Goal: Navigation & Orientation: Find specific page/section

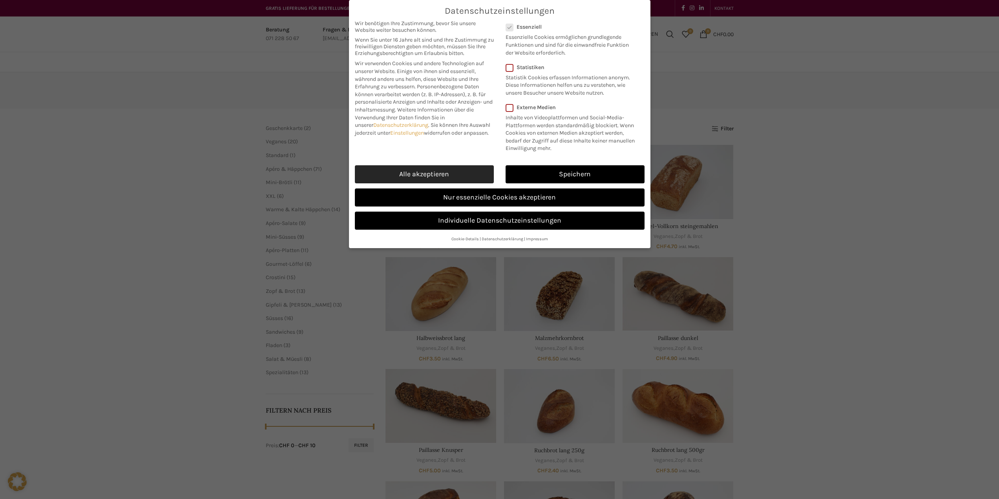
click at [449, 165] on link "Alle akzeptieren" at bounding box center [424, 174] width 139 height 18
checkbox input "true"
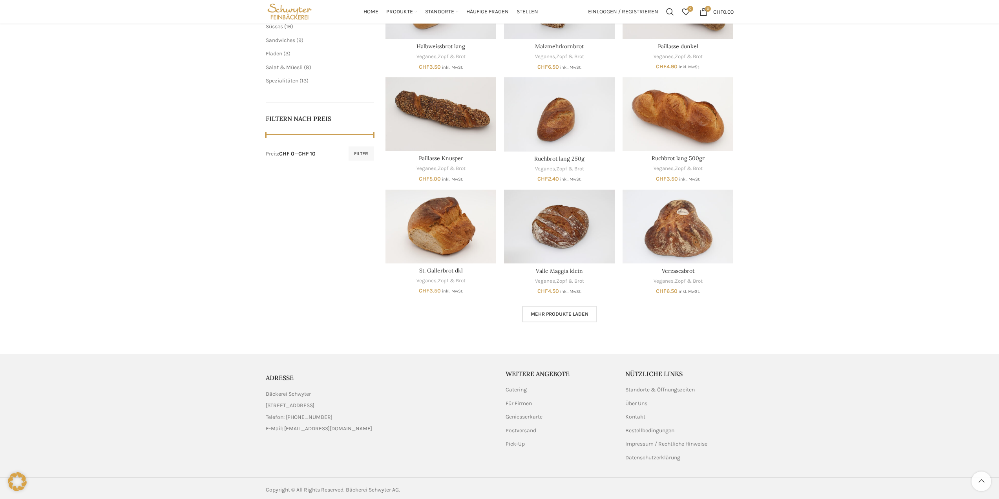
scroll to position [295, 0]
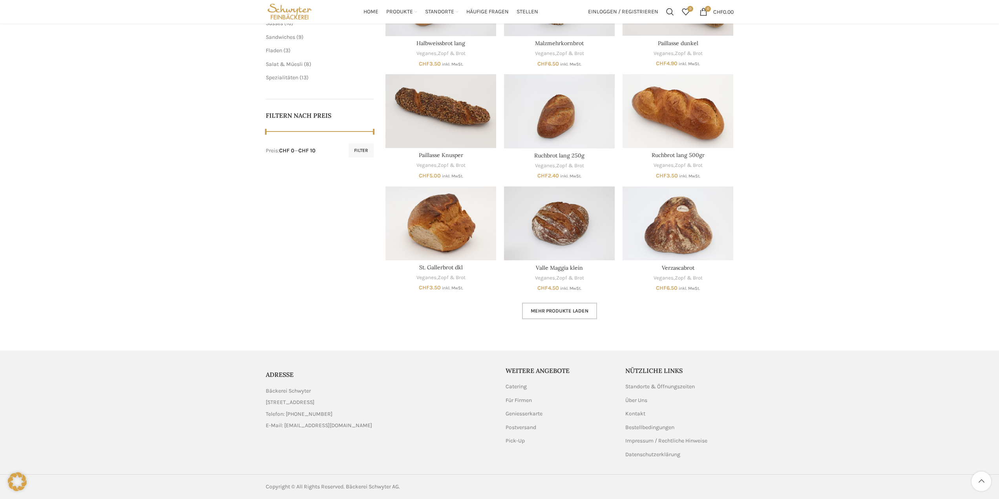
click at [576, 313] on span "Mehr Produkte laden" at bounding box center [560, 311] width 58 height 6
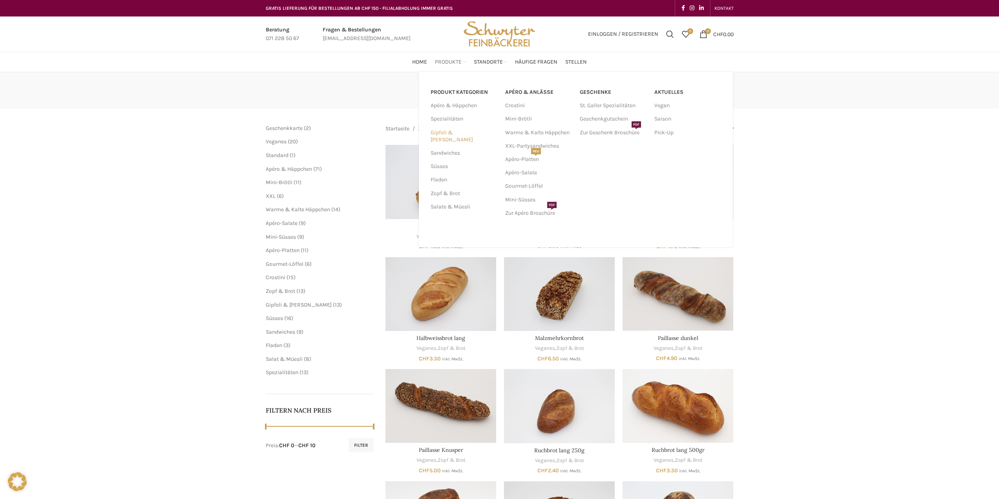
click at [455, 131] on link "Gipfeli & [PERSON_NAME]" at bounding box center [463, 136] width 65 height 20
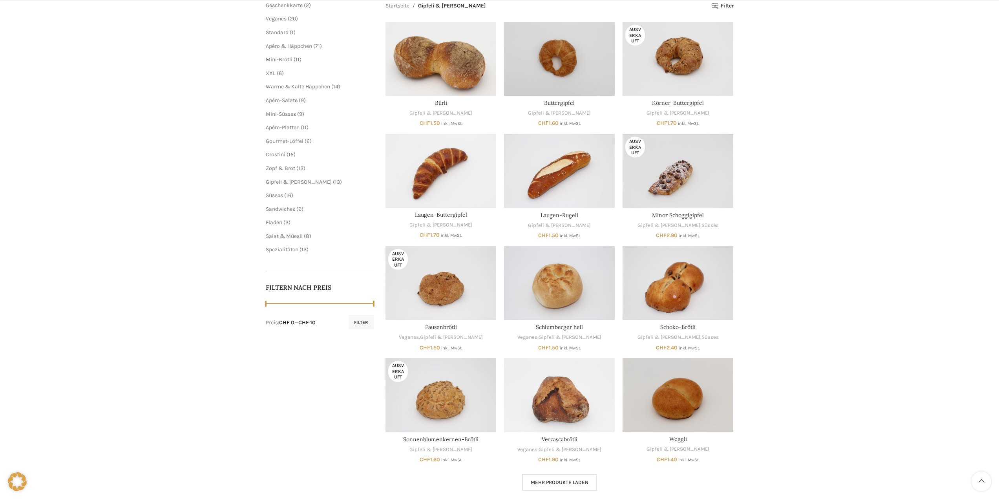
scroll to position [236, 0]
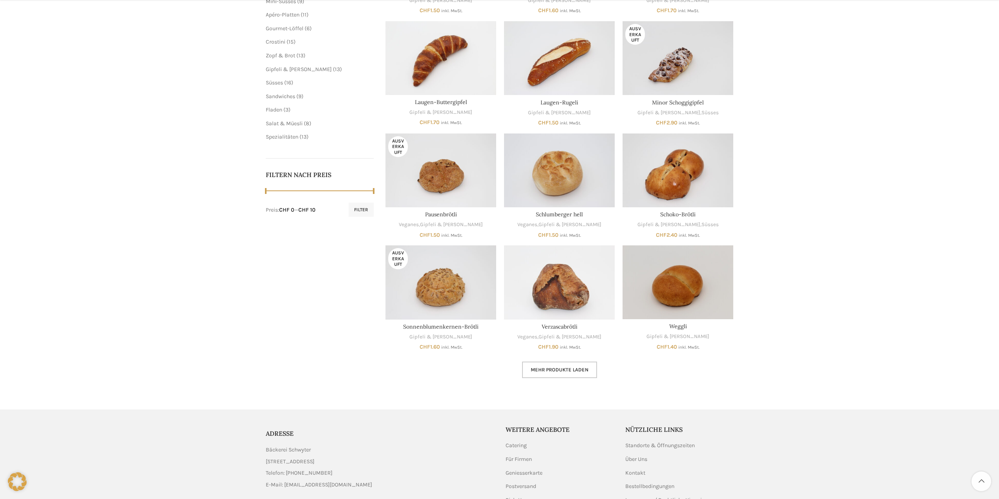
click at [571, 373] on link "Mehr Produkte laden" at bounding box center [559, 370] width 75 height 16
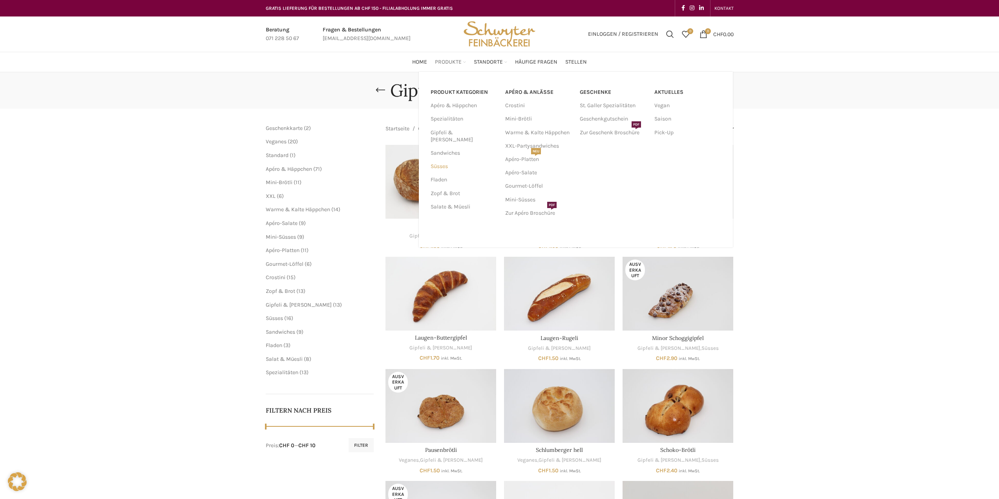
click at [449, 163] on link "Süsses" at bounding box center [463, 166] width 65 height 13
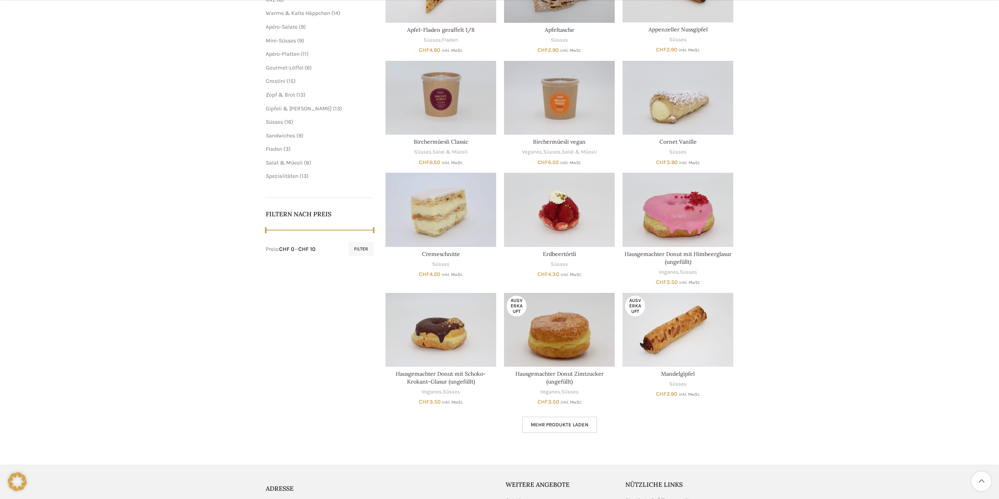
scroll to position [310, 0]
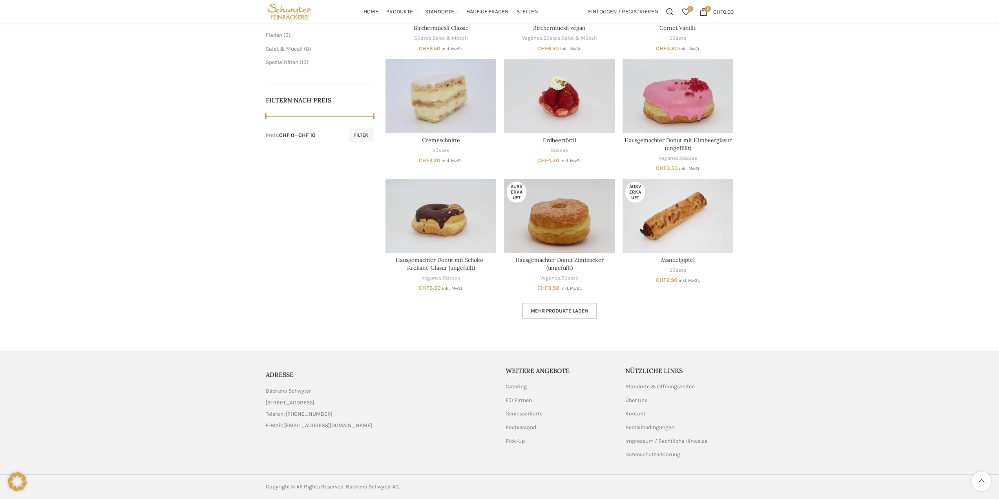
click at [583, 311] on span "Mehr Produkte laden" at bounding box center [560, 311] width 58 height 6
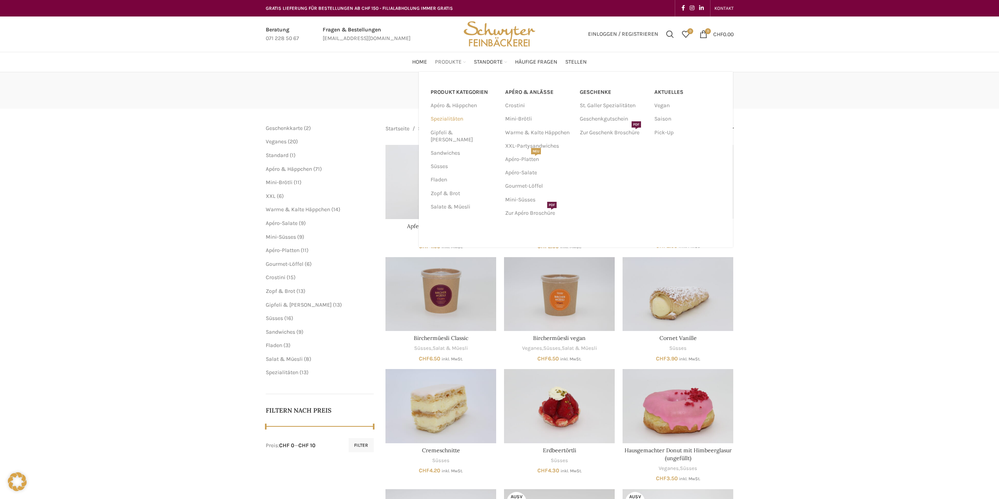
click at [461, 120] on link "Spezialitäten" at bounding box center [463, 118] width 65 height 13
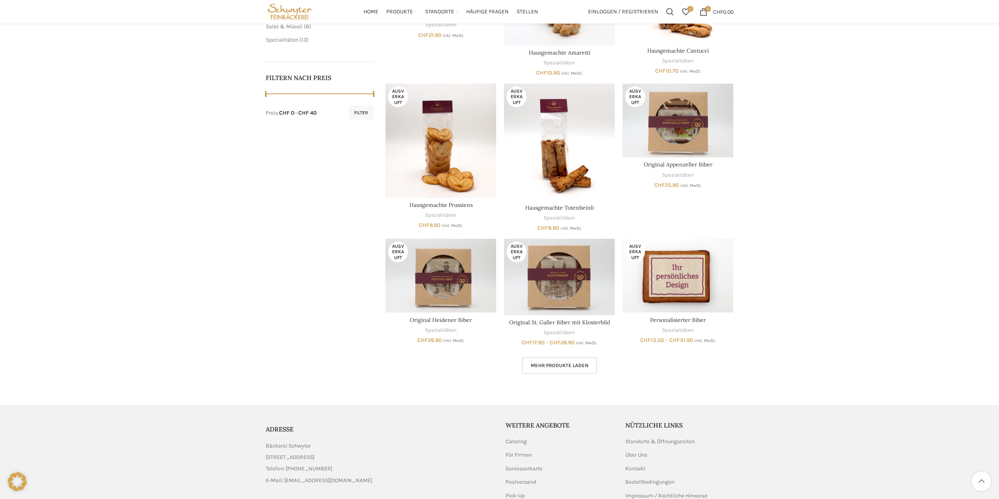
scroll to position [388, 0]
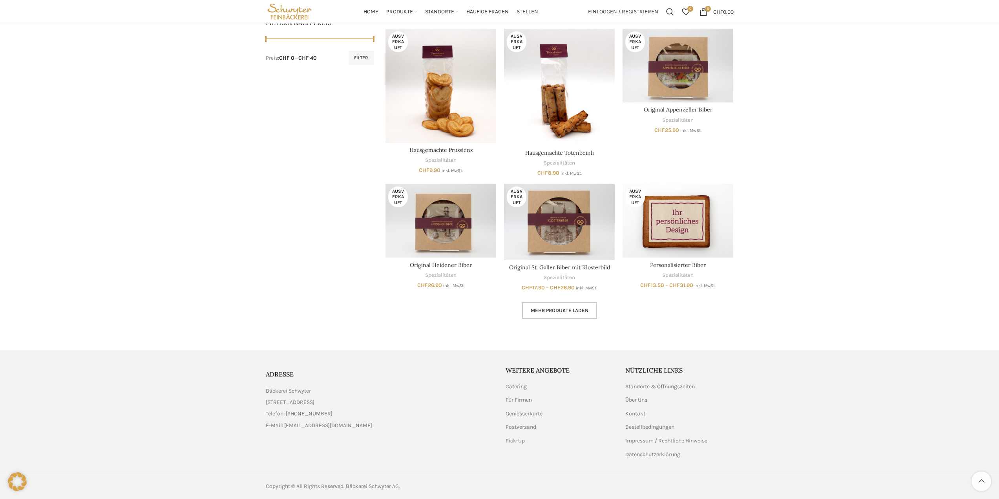
click at [553, 311] on span "Mehr Produkte laden" at bounding box center [560, 310] width 58 height 6
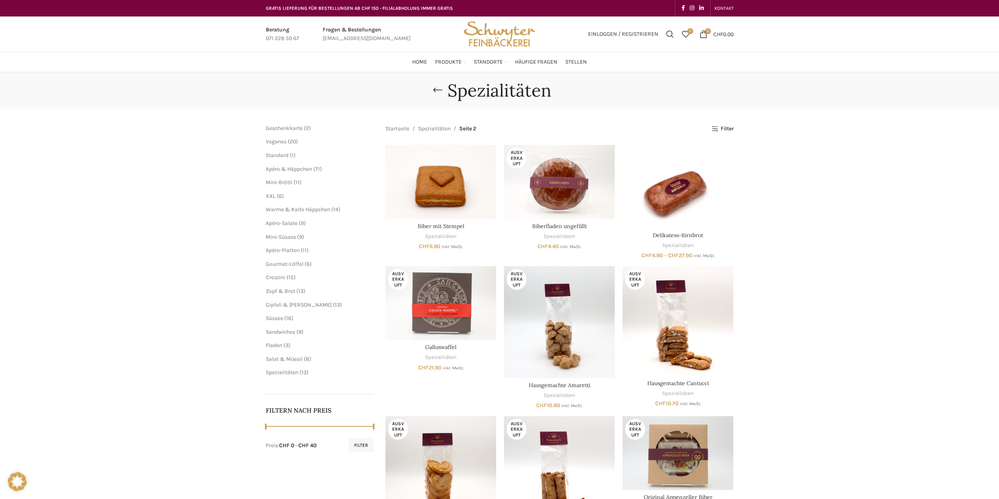
drag, startPoint x: 465, startPoint y: 110, endPoint x: 453, endPoint y: 106, distance: 13.3
click at [453, 106] on div "Spezialitäten" at bounding box center [499, 90] width 999 height 37
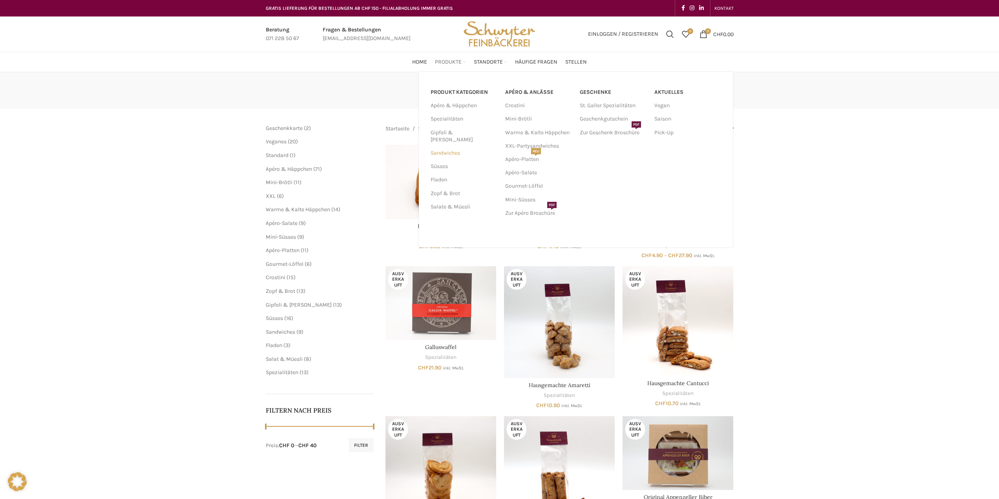
click at [449, 148] on link "Sandwiches" at bounding box center [463, 152] width 65 height 13
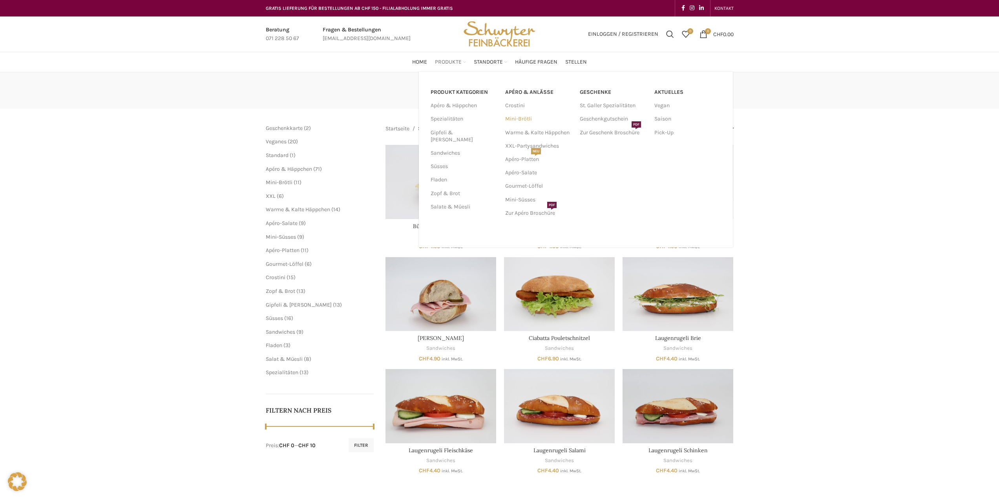
click at [533, 120] on link "Mini-Brötli" at bounding box center [538, 118] width 67 height 13
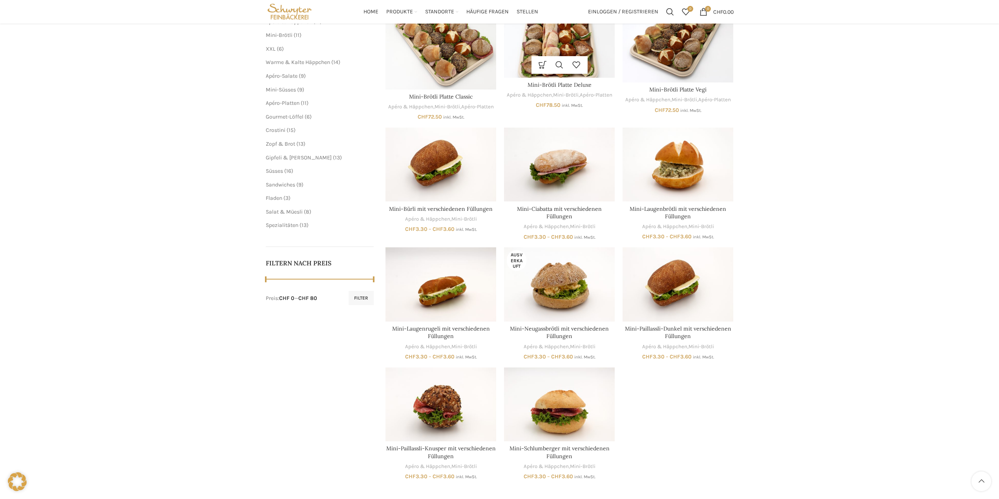
scroll to position [33, 0]
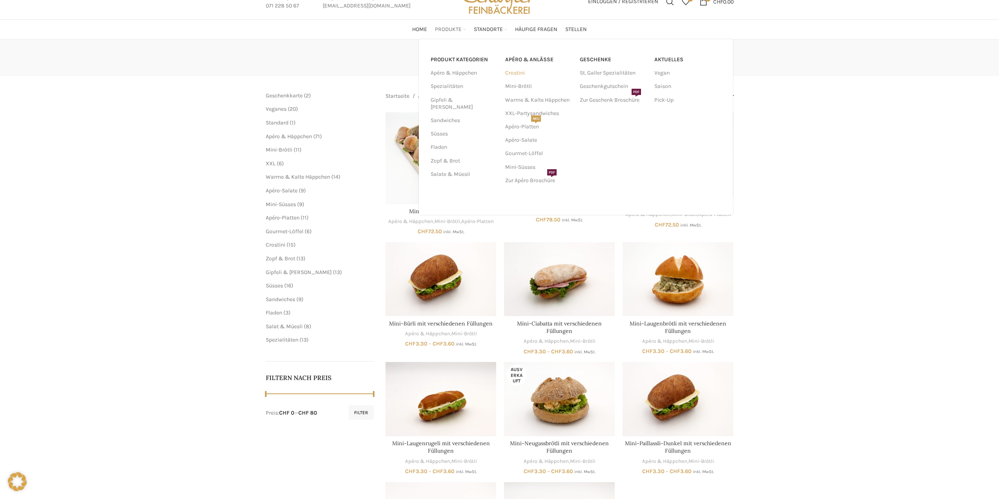
click at [527, 77] on link "Crostini" at bounding box center [538, 72] width 67 height 13
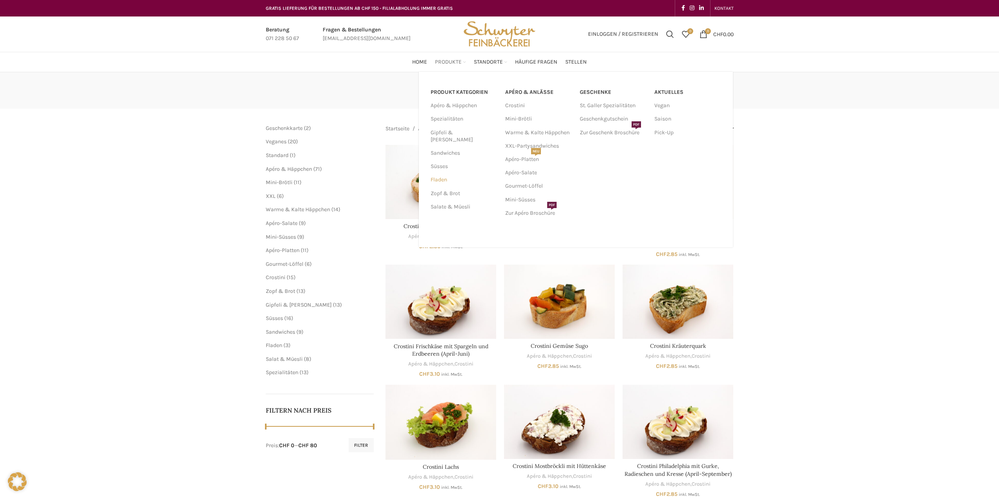
click at [446, 173] on link "Fladen" at bounding box center [463, 179] width 65 height 13
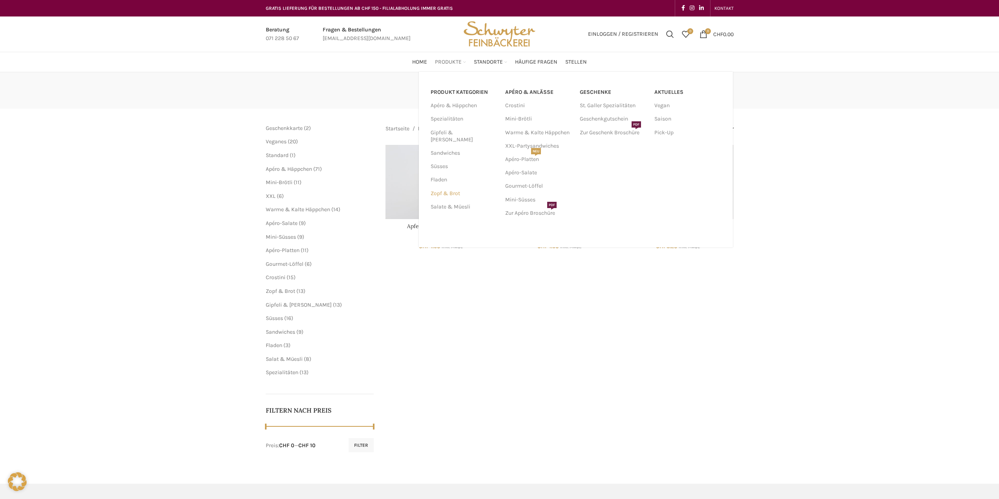
click at [455, 187] on link "Zopf & Brot" at bounding box center [463, 193] width 65 height 13
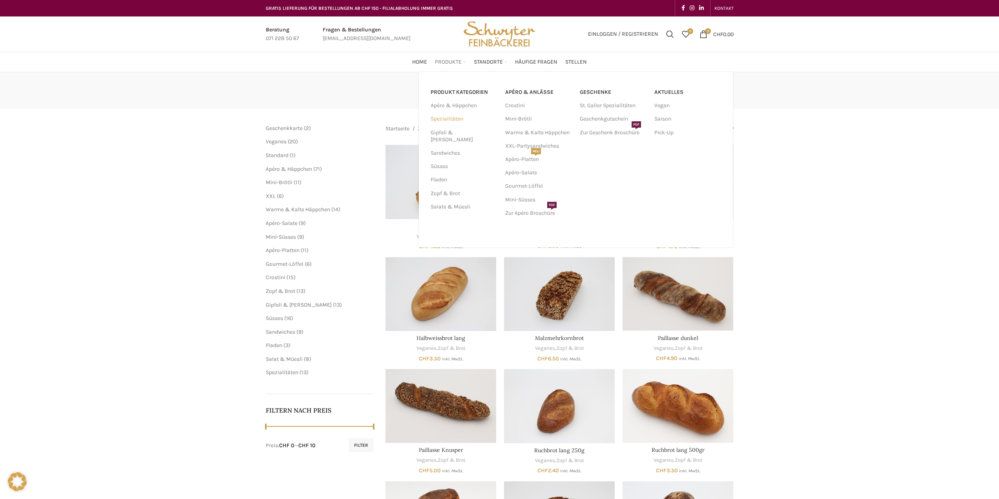
click at [450, 119] on link "Spezialitäten" at bounding box center [463, 118] width 65 height 13
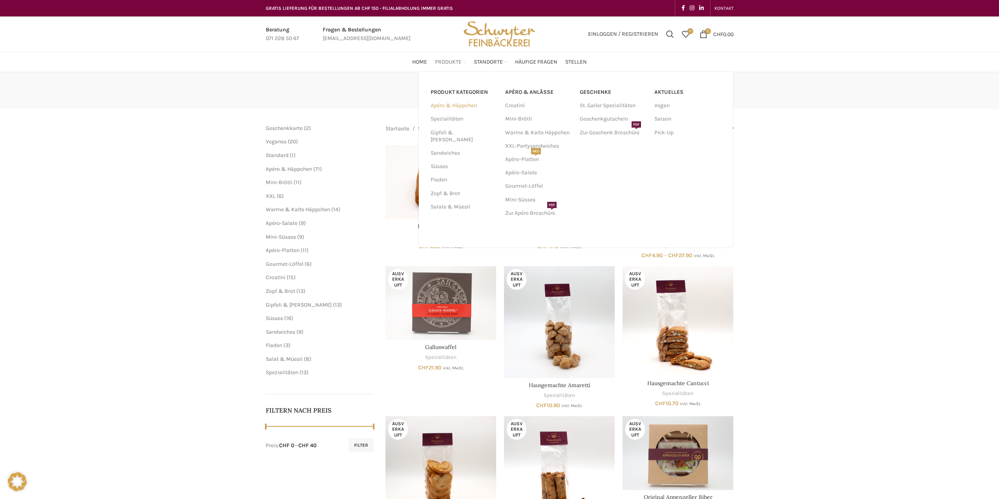
click at [457, 106] on link "Apéro & Häppchen" at bounding box center [463, 105] width 65 height 13
